Goal: Transaction & Acquisition: Purchase product/service

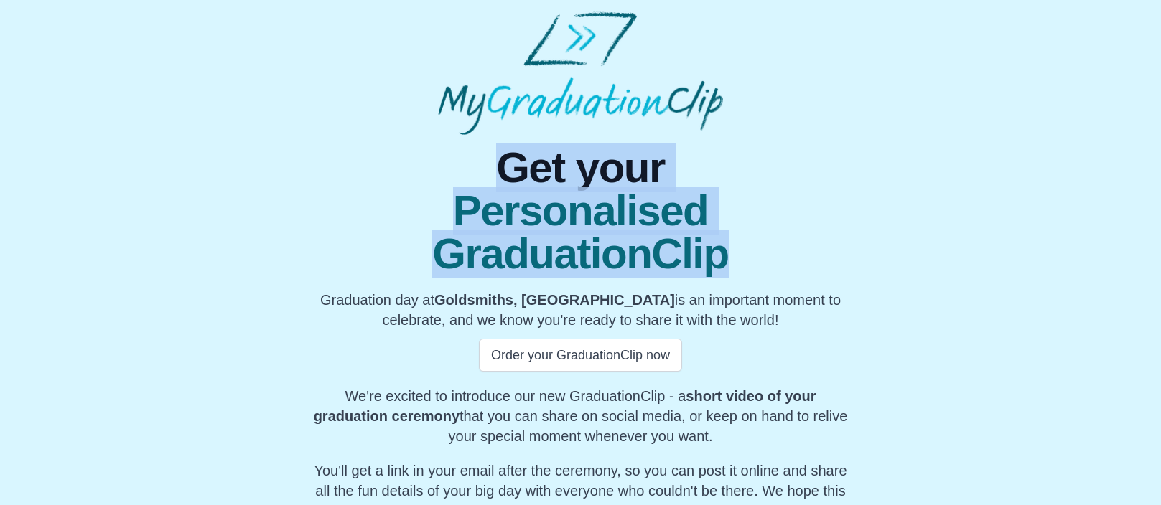
drag, startPoint x: 504, startPoint y: 159, endPoint x: 850, endPoint y: 202, distance: 348.7
click at [850, 202] on h1 "Get your Personalised GraduationClip" at bounding box center [580, 210] width 546 height 129
copy h1 "Get your Personalised GraduationClip"
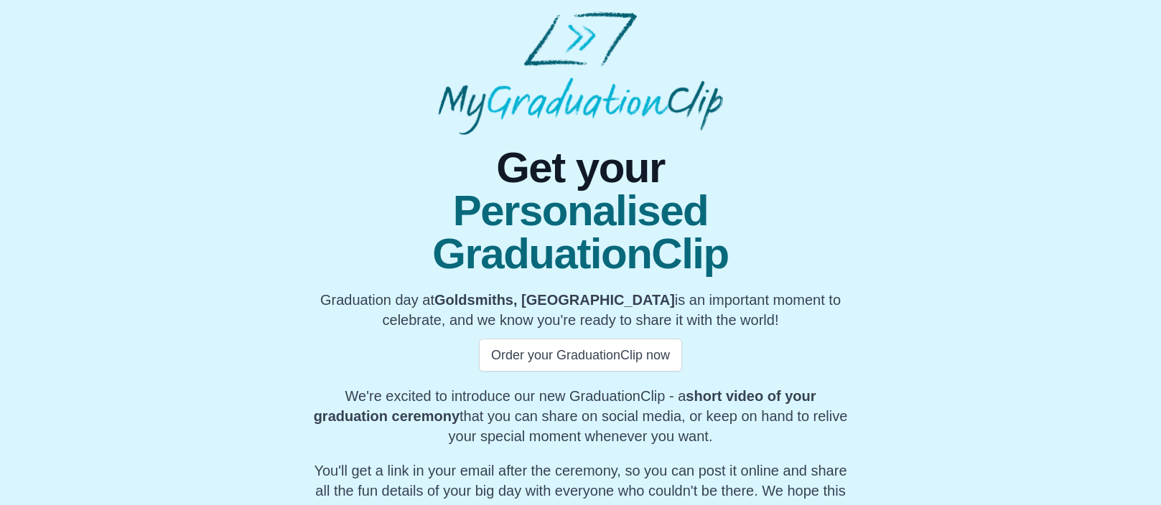
scroll to position [26, 0]
